Goal: Information Seeking & Learning: Learn about a topic

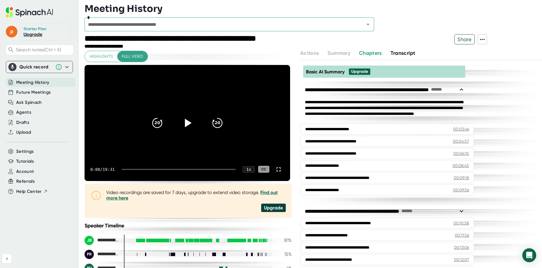
click at [187, 121] on icon at bounding box center [187, 122] width 14 height 14
click at [216, 123] on icon "20" at bounding box center [217, 122] width 14 height 14
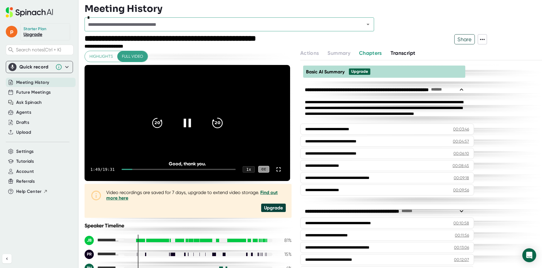
click at [216, 125] on icon "20" at bounding box center [217, 122] width 14 height 14
